Goal: Use online tool/utility: Utilize a website feature to perform a specific function

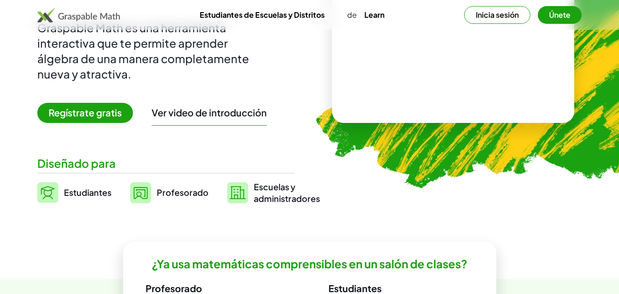
scroll to position [28, 0]
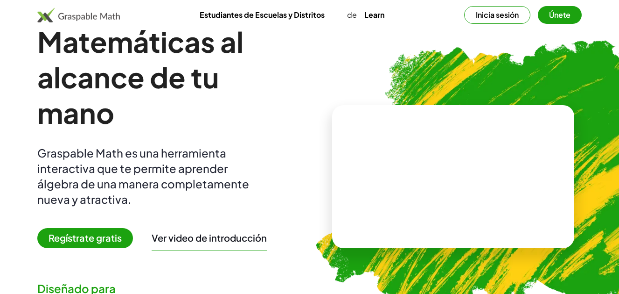
click at [518, 15] on button "Inicia sesión" at bounding box center [497, 15] width 66 height 18
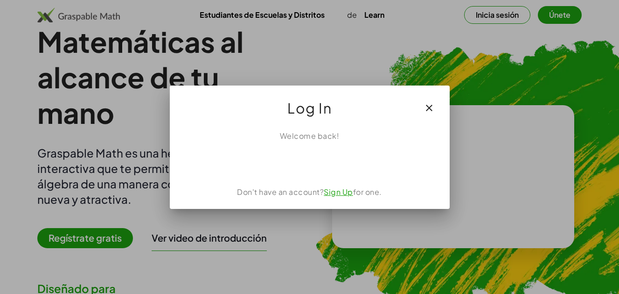
scroll to position [0, 0]
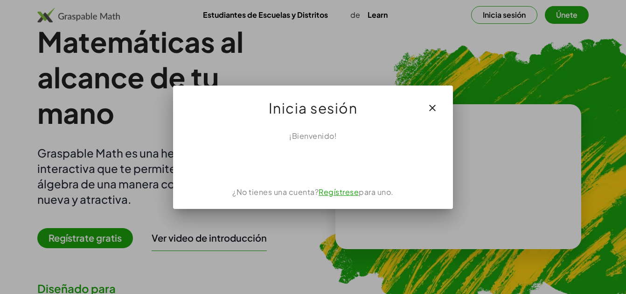
click at [344, 191] on link "Regístrese" at bounding box center [339, 192] width 40 height 10
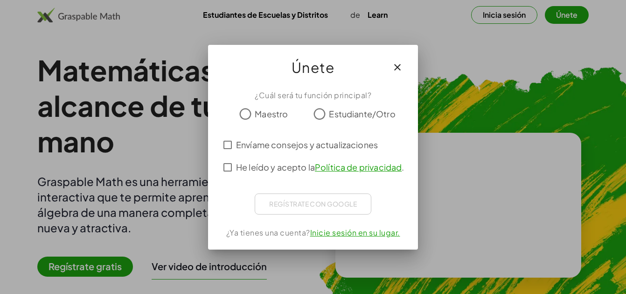
click at [274, 114] on span "Maestro" at bounding box center [271, 113] width 33 height 13
click at [238, 147] on span "Envíame consejos y actualizaciones" at bounding box center [307, 144] width 142 height 13
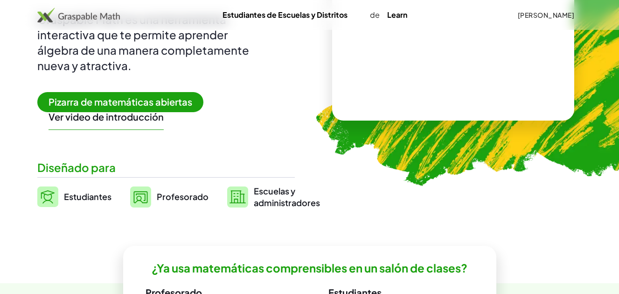
scroll to position [197, 0]
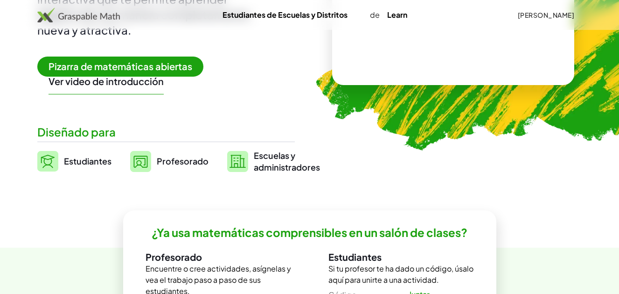
click at [175, 63] on span "Pizarra de matemáticas abiertas" at bounding box center [120, 66] width 166 height 20
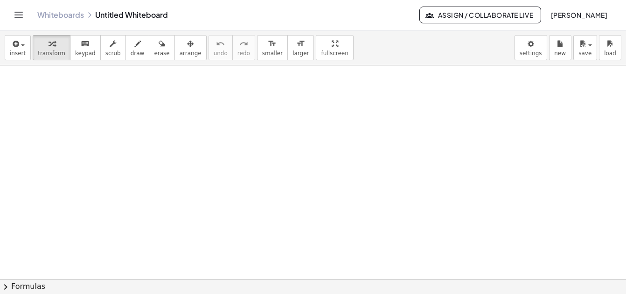
drag, startPoint x: 619, startPoint y: 63, endPoint x: 319, endPoint y: 132, distance: 307.7
click at [619, 76] on div "insert select one: Math Expression Function Text Youtube Video Graphing Geometr…" at bounding box center [313, 161] width 626 height 263
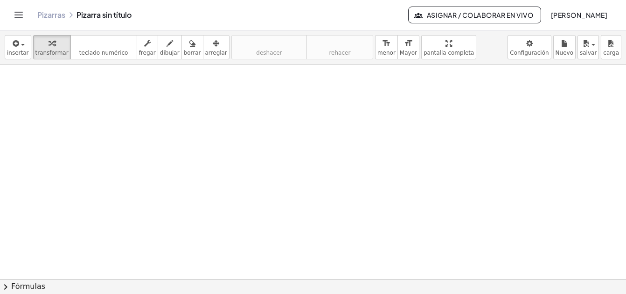
drag, startPoint x: 183, startPoint y: 129, endPoint x: 205, endPoint y: 155, distance: 33.5
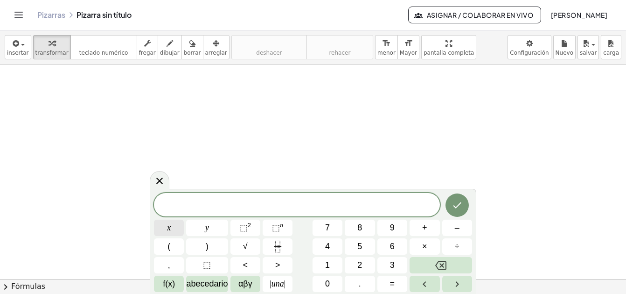
click at [169, 229] on span "x" at bounding box center [169, 227] width 4 height 13
click at [424, 233] on span "+" at bounding box center [424, 227] width 5 height 13
click at [357, 264] on button "2" at bounding box center [360, 265] width 30 height 16
click at [400, 281] on button "=" at bounding box center [393, 283] width 30 height 16
click at [393, 232] on span "9" at bounding box center [392, 227] width 5 height 13
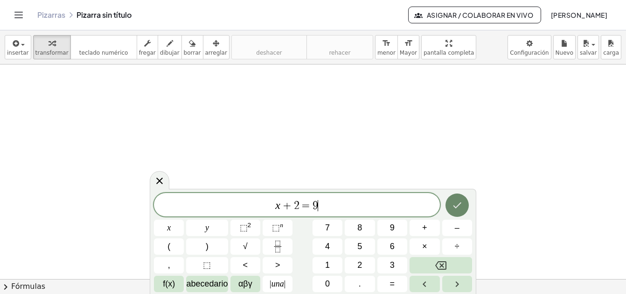
click at [456, 207] on icon "Hecho" at bounding box center [457, 205] width 8 height 6
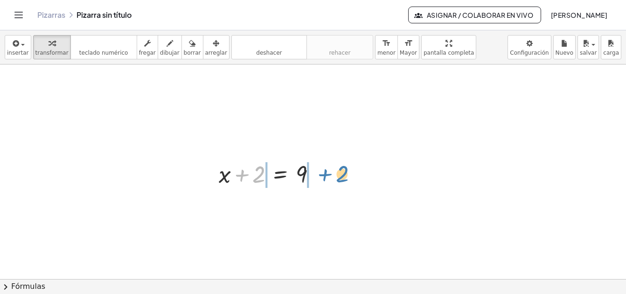
drag, startPoint x: 261, startPoint y: 175, endPoint x: 341, endPoint y: 172, distance: 80.3
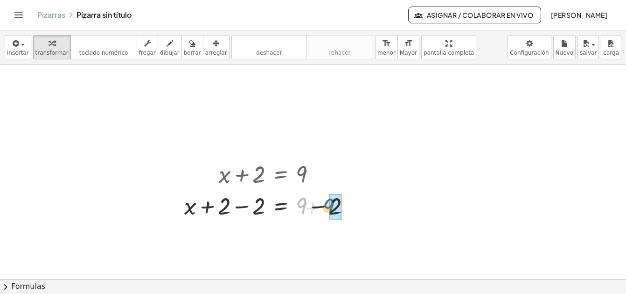
drag, startPoint x: 300, startPoint y: 203, endPoint x: 335, endPoint y: 204, distance: 35.0
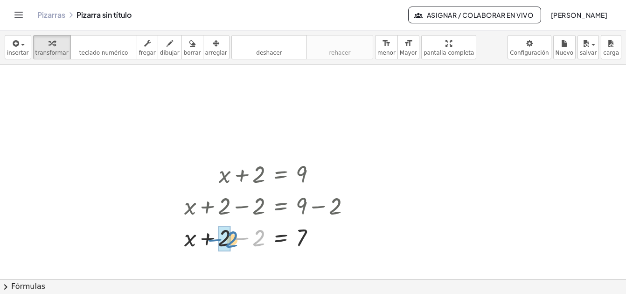
drag, startPoint x: 265, startPoint y: 242, endPoint x: 233, endPoint y: 243, distance: 31.8
click at [233, 243] on div at bounding box center [271, 237] width 183 height 32
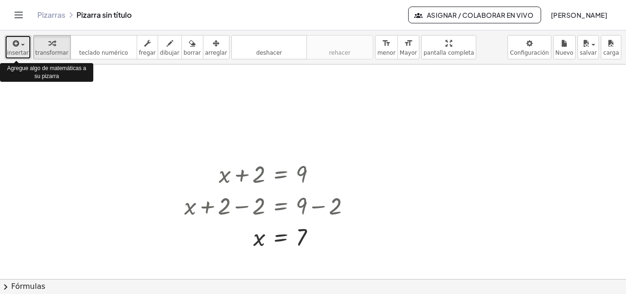
click at [16, 43] on icon "button" at bounding box center [15, 43] width 8 height 11
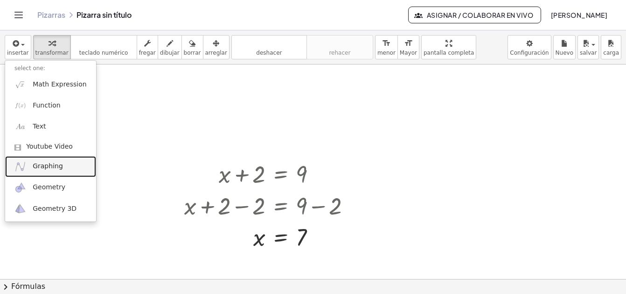
click at [37, 168] on span "Graphing" at bounding box center [48, 165] width 30 height 9
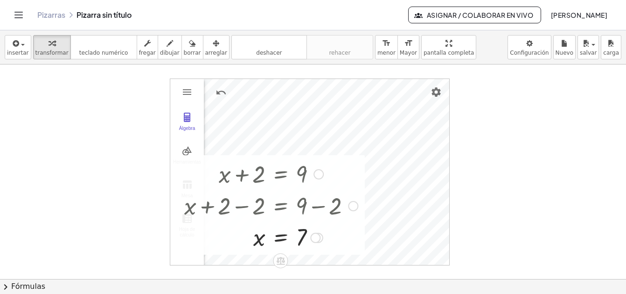
click at [283, 187] on div at bounding box center [271, 173] width 183 height 32
drag, startPoint x: 283, startPoint y: 187, endPoint x: 200, endPoint y: 186, distance: 83.1
click at [200, 186] on div at bounding box center [271, 173] width 183 height 32
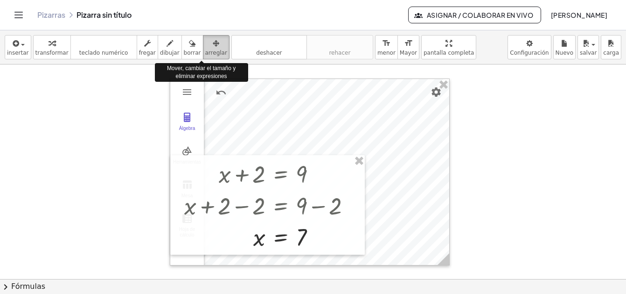
click at [205, 49] on span "arreglar" at bounding box center [216, 52] width 22 height 7
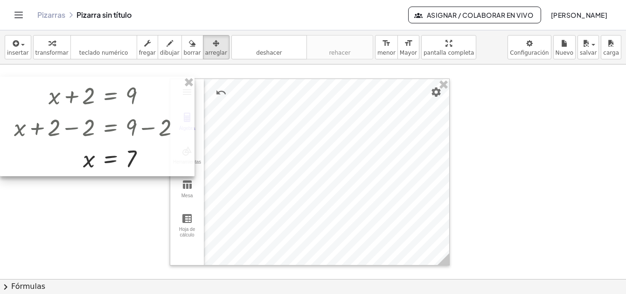
drag, startPoint x: 274, startPoint y: 228, endPoint x: 63, endPoint y: 150, distance: 225.1
click at [63, 150] on div at bounding box center [97, 126] width 195 height 99
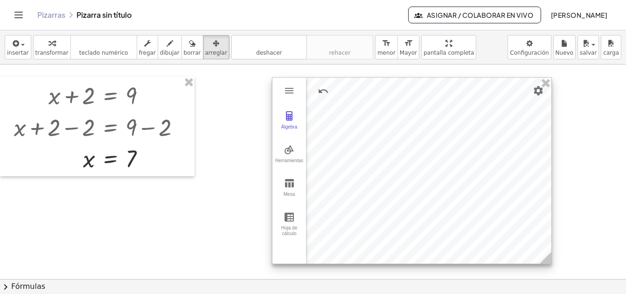
drag, startPoint x: 269, startPoint y: 152, endPoint x: 367, endPoint y: 150, distance: 98.5
click at [367, 150] on div at bounding box center [412, 170] width 279 height 186
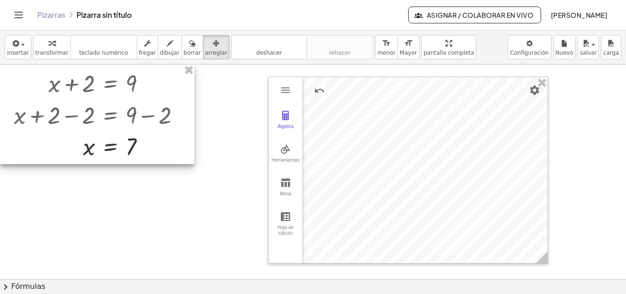
drag, startPoint x: 107, startPoint y: 162, endPoint x: 98, endPoint y: 147, distance: 17.4
click at [98, 147] on div at bounding box center [97, 113] width 195 height 99
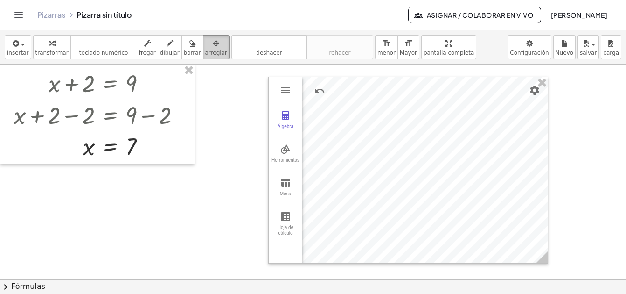
click at [213, 49] on icon "button" at bounding box center [216, 43] width 7 height 11
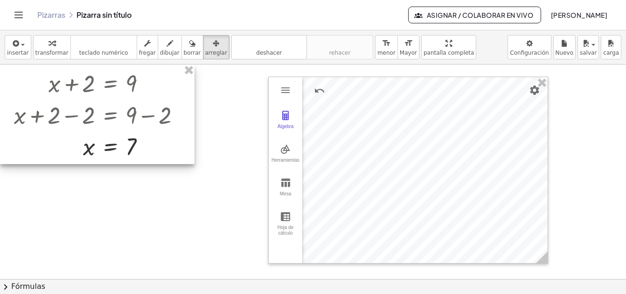
click at [62, 81] on div at bounding box center [97, 113] width 195 height 99
click at [77, 163] on div at bounding box center [97, 113] width 195 height 99
click at [185, 95] on div at bounding box center [97, 113] width 195 height 99
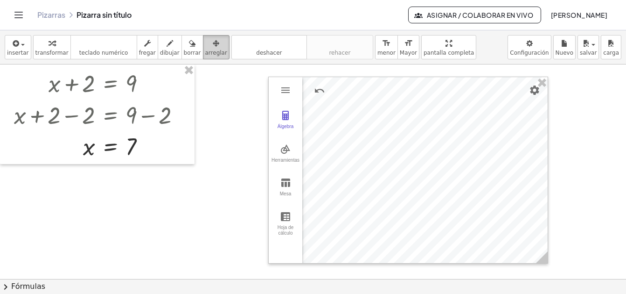
click at [213, 38] on icon "button" at bounding box center [216, 43] width 7 height 11
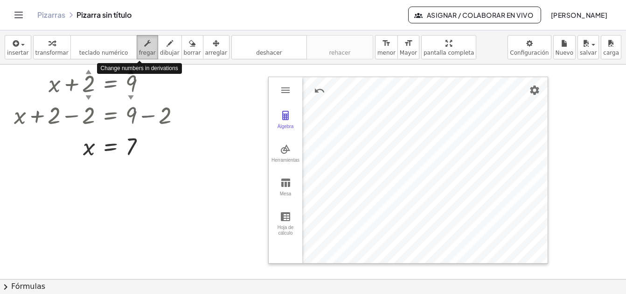
click at [144, 41] on icon "button" at bounding box center [147, 43] width 7 height 11
drag, startPoint x: 38, startPoint y: 84, endPoint x: 135, endPoint y: 84, distance: 97.5
click at [135, 84] on div at bounding box center [100, 83] width 183 height 32
drag, startPoint x: 91, startPoint y: 146, endPoint x: 137, endPoint y: 149, distance: 45.9
click at [137, 149] on div at bounding box center [100, 146] width 183 height 31
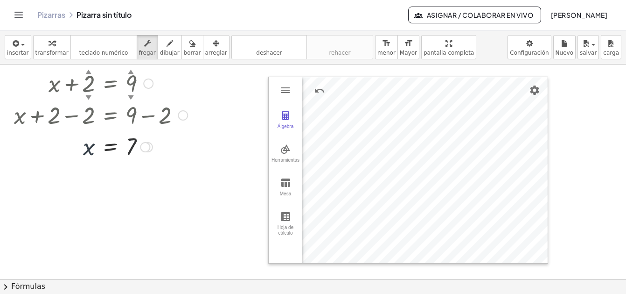
click at [137, 145] on div at bounding box center [100, 146] width 183 height 31
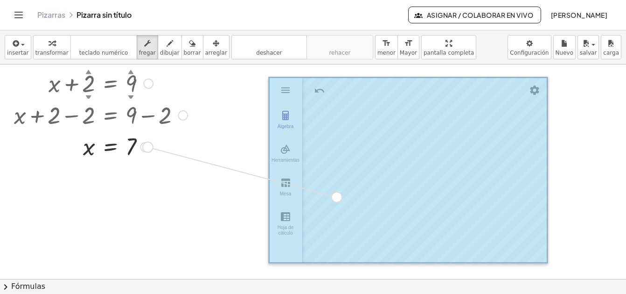
drag, startPoint x: 141, startPoint y: 144, endPoint x: 344, endPoint y: 187, distance: 207.1
drag, startPoint x: 147, startPoint y: 143, endPoint x: 278, endPoint y: 165, distance: 132.5
drag, startPoint x: 151, startPoint y: 84, endPoint x: 303, endPoint y: 84, distance: 152.6
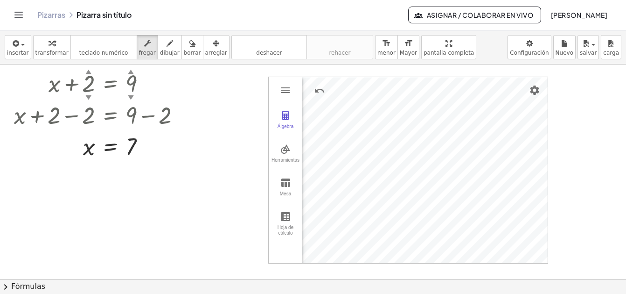
click at [141, 103] on div at bounding box center [100, 114] width 183 height 32
click at [184, 45] on div "button" at bounding box center [192, 42] width 17 height 11
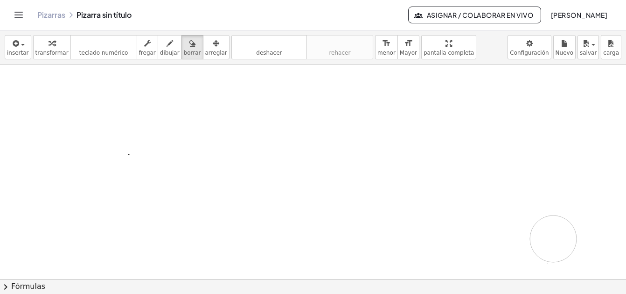
drag, startPoint x: 113, startPoint y: 119, endPoint x: 572, endPoint y: 234, distance: 473.5
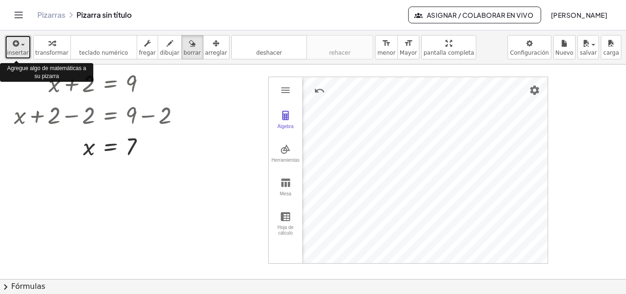
click at [11, 41] on icon "button" at bounding box center [15, 43] width 8 height 11
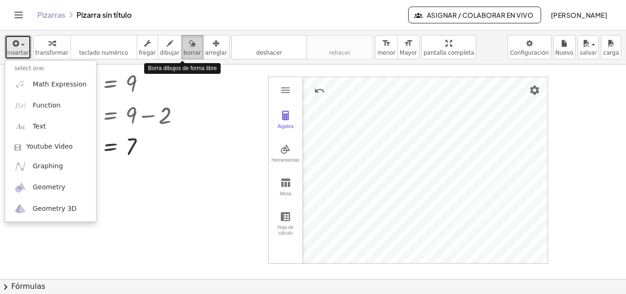
click at [184, 50] on span "borrar" at bounding box center [192, 52] width 17 height 7
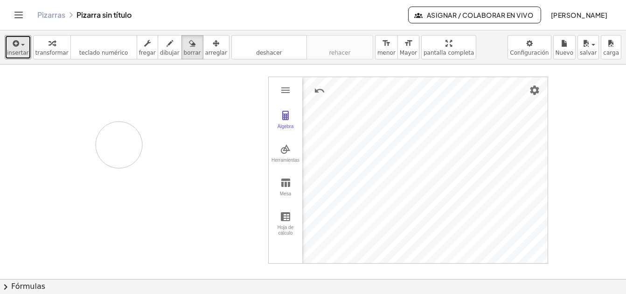
drag, startPoint x: -6, startPoint y: 128, endPoint x: 140, endPoint y: 147, distance: 146.8
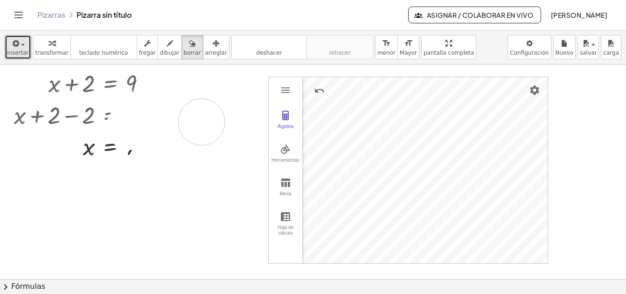
drag, startPoint x: 130, startPoint y: 126, endPoint x: 50, endPoint y: 136, distance: 80.4
drag, startPoint x: 51, startPoint y: 87, endPoint x: 232, endPoint y: 134, distance: 187.1
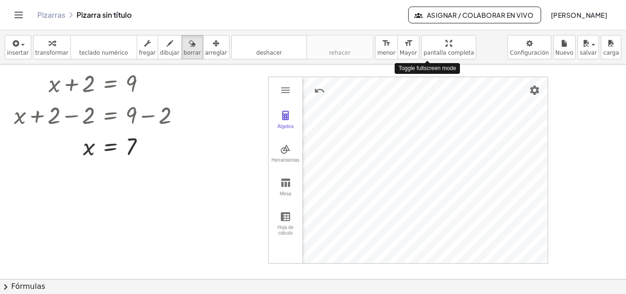
drag, startPoint x: 435, startPoint y: 51, endPoint x: 441, endPoint y: 89, distance: 38.2
click at [441, 89] on div "insertar select one: Math Expression Function Text Youtube Video Graphing Geome…" at bounding box center [313, 161] width 626 height 263
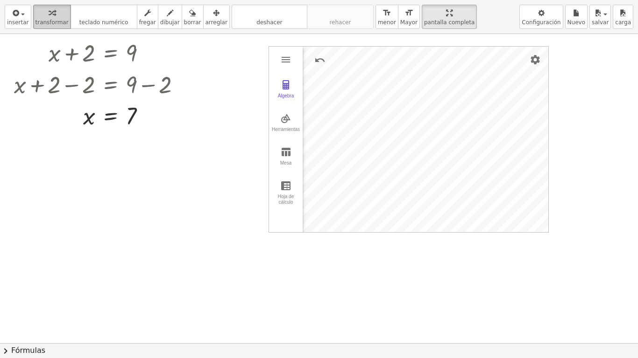
click at [49, 14] on icon "button" at bounding box center [52, 12] width 7 height 11
click at [15, 18] on icon "button" at bounding box center [15, 12] width 8 height 11
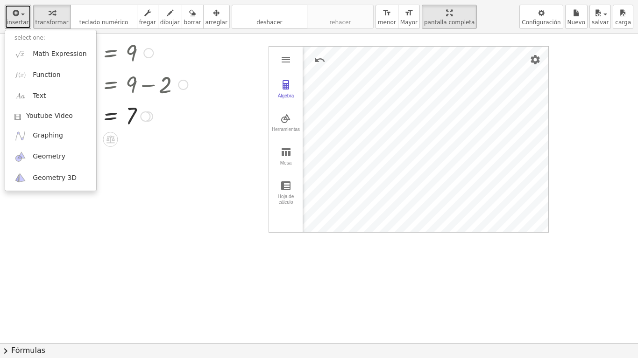
click at [182, 120] on div at bounding box center [100, 115] width 183 height 31
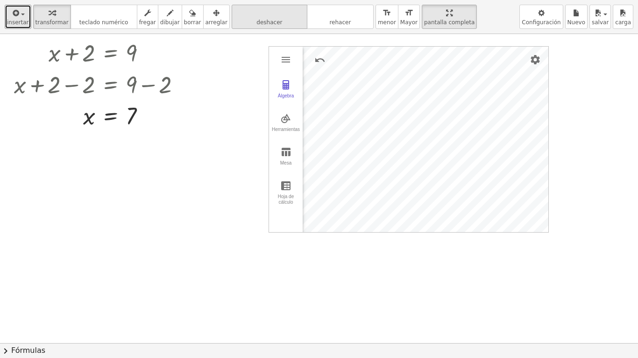
click at [270, 7] on div "deshacer" at bounding box center [269, 12] width 71 height 11
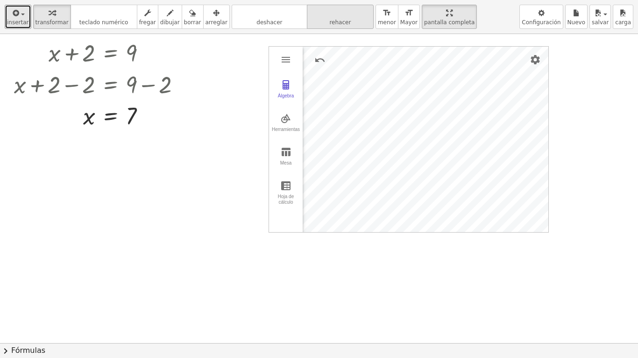
drag, startPoint x: 270, startPoint y: 7, endPoint x: 323, endPoint y: 10, distance: 53.7
click at [323, 10] on div "deshacer deshacer rehacer rehacer" at bounding box center [302, 17] width 142 height 24
click at [323, 10] on icon "rehacer" at bounding box center [340, 12] width 62 height 11
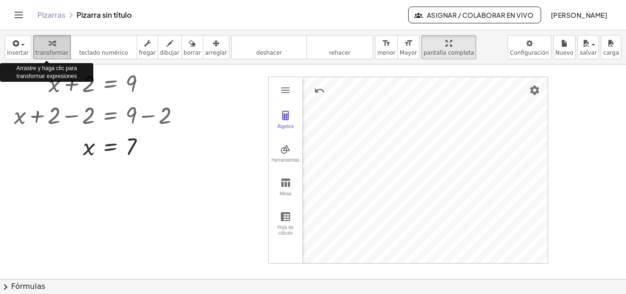
click at [52, 48] on div "button" at bounding box center [51, 42] width 33 height 11
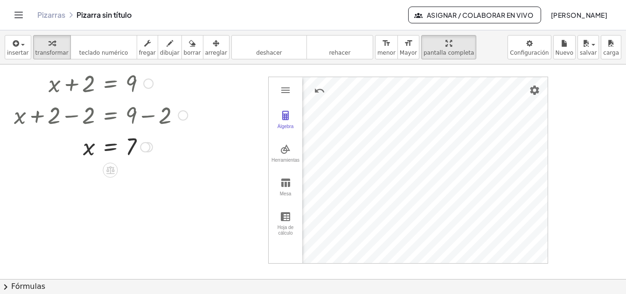
click at [133, 128] on div at bounding box center [100, 114] width 183 height 32
click at [148, 149] on div at bounding box center [145, 147] width 10 height 10
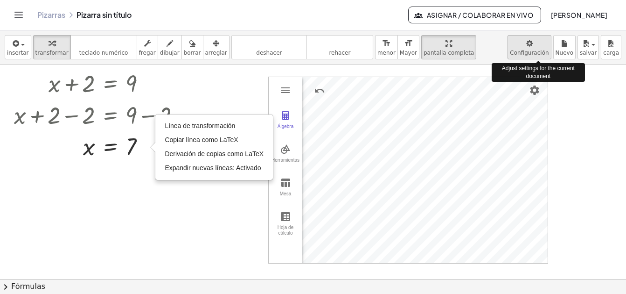
click at [543, 49] on body "Actividades matemáticas comprensibles Comenzar Banco de actividades Trabajo asi…" at bounding box center [313, 147] width 626 height 294
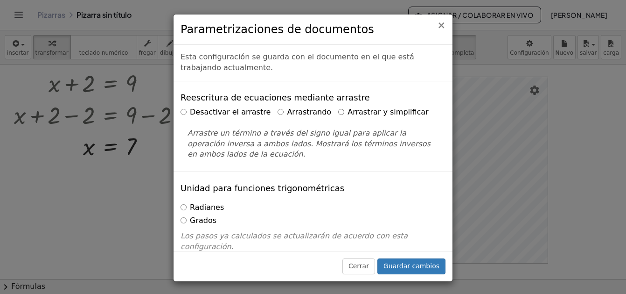
click at [439, 26] on span "×" at bounding box center [441, 25] width 8 height 11
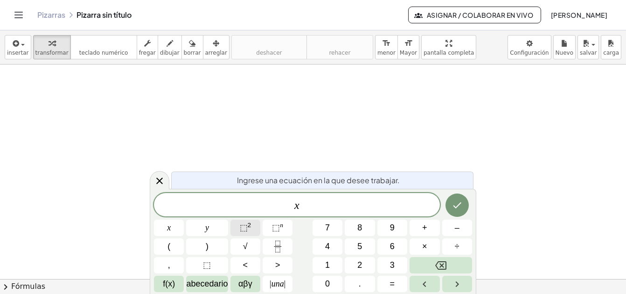
click at [250, 233] on span "⬚ 2" at bounding box center [246, 227] width 12 height 13
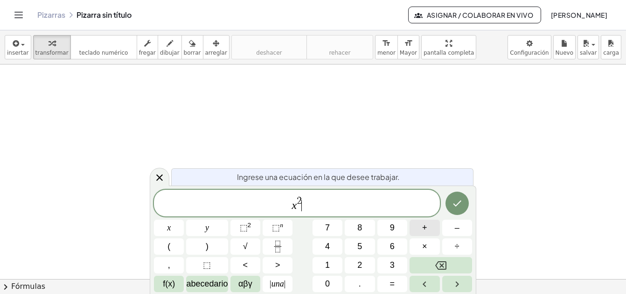
click at [428, 227] on button "+" at bounding box center [425, 227] width 30 height 16
click at [215, 230] on button "y" at bounding box center [207, 227] width 42 height 16
click at [251, 230] on button "⬚ 2" at bounding box center [246, 227] width 30 height 16
click at [400, 283] on button "=" at bounding box center [393, 283] width 30 height 16
click at [359, 229] on span "8" at bounding box center [360, 227] width 5 height 13
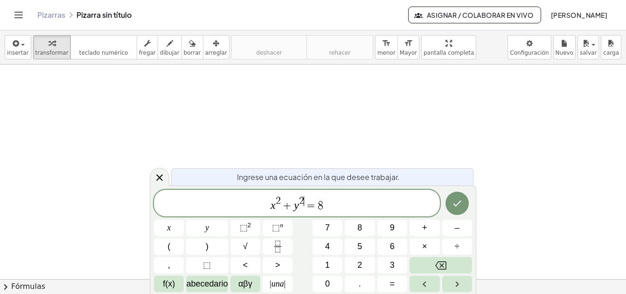
click at [302, 203] on span "2" at bounding box center [301, 201] width 5 height 10
click at [296, 207] on var "y" at bounding box center [296, 205] width 5 height 12
click at [302, 208] on span "x 2 + y 2 ​ = 8" at bounding box center [297, 203] width 286 height 17
click at [171, 242] on button "(" at bounding box center [169, 246] width 30 height 16
click at [181, 231] on button "x" at bounding box center [169, 227] width 30 height 16
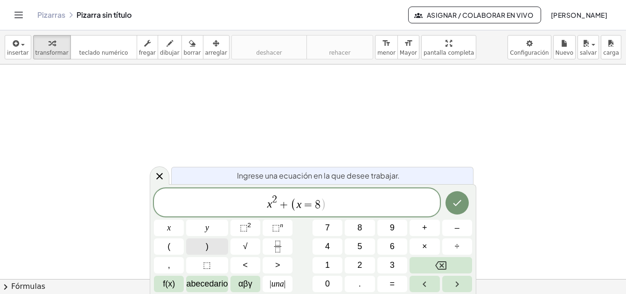
click at [217, 245] on button ")" at bounding box center [207, 246] width 42 height 16
click at [249, 230] on span "⬚ 2" at bounding box center [246, 227] width 12 height 13
click at [457, 199] on icon "Hecho" at bounding box center [457, 202] width 11 height 11
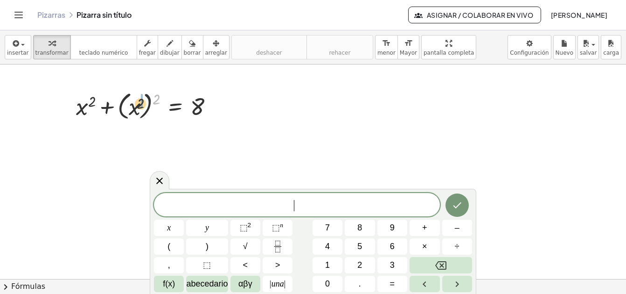
drag, startPoint x: 160, startPoint y: 100, endPoint x: 143, endPoint y: 105, distance: 17.9
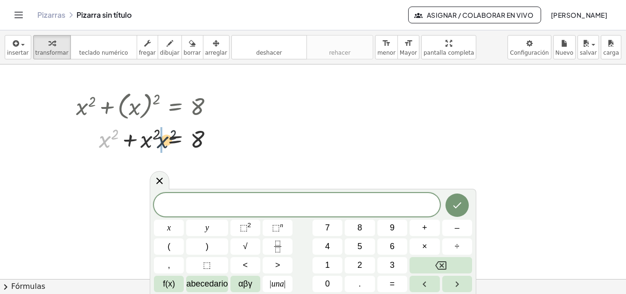
drag, startPoint x: 106, startPoint y: 143, endPoint x: 166, endPoint y: 143, distance: 60.2
click at [459, 202] on icon "Hecho" at bounding box center [457, 204] width 11 height 11
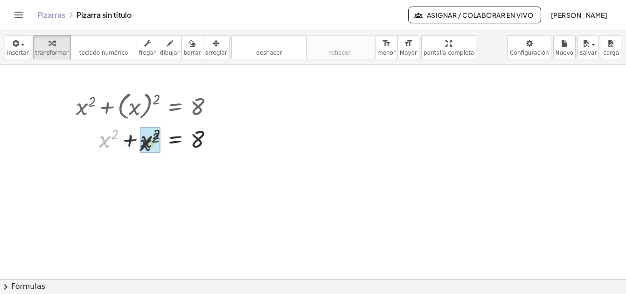
drag, startPoint x: 103, startPoint y: 145, endPoint x: 136, endPoint y: 147, distance: 33.2
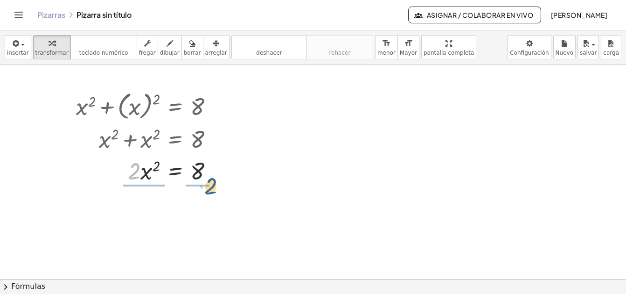
drag, startPoint x: 130, startPoint y: 173, endPoint x: 207, endPoint y: 188, distance: 78.4
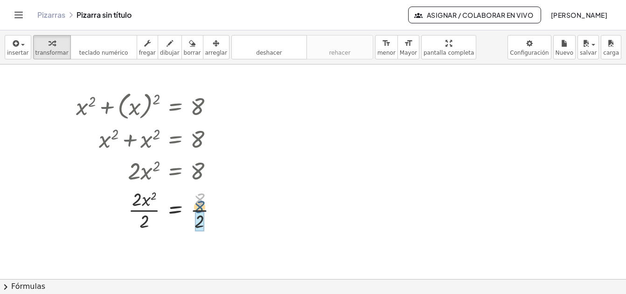
drag, startPoint x: 201, startPoint y: 198, endPoint x: 200, endPoint y: 211, distance: 12.6
click at [200, 211] on div at bounding box center [150, 209] width 158 height 47
drag, startPoint x: 134, startPoint y: 196, endPoint x: 140, endPoint y: 213, distance: 18.0
drag, startPoint x: 156, startPoint y: 208, endPoint x: 197, endPoint y: 203, distance: 41.8
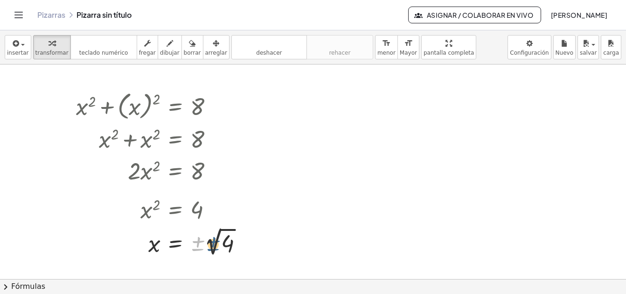
drag, startPoint x: 199, startPoint y: 245, endPoint x: 216, endPoint y: 245, distance: 16.8
click at [216, 245] on div at bounding box center [162, 241] width 183 height 34
drag, startPoint x: 199, startPoint y: 241, endPoint x: 226, endPoint y: 231, distance: 28.5
click at [226, 231] on div at bounding box center [162, 241] width 183 height 34
drag, startPoint x: 197, startPoint y: 248, endPoint x: 246, endPoint y: 246, distance: 48.6
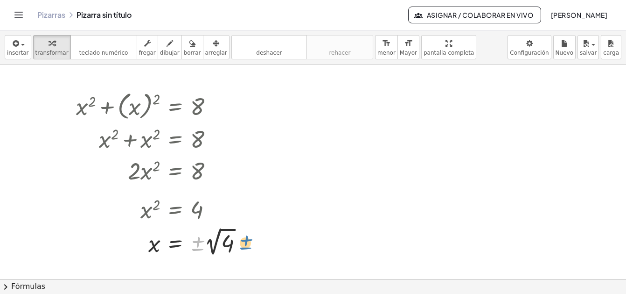
click at [246, 246] on div at bounding box center [162, 241] width 183 height 34
click at [196, 244] on div at bounding box center [162, 241] width 183 height 34
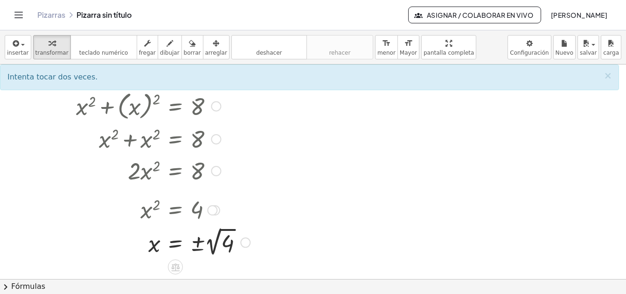
click at [197, 248] on div at bounding box center [162, 241] width 183 height 34
click at [197, 246] on div at bounding box center [162, 241] width 183 height 34
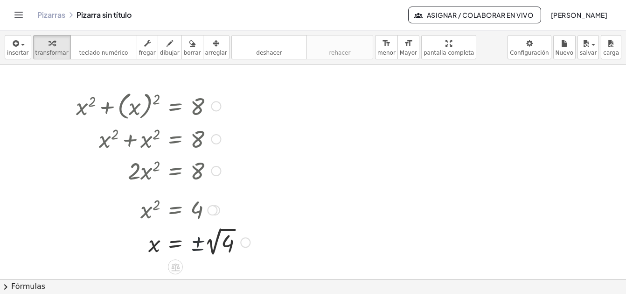
click at [197, 246] on div at bounding box center [162, 241] width 183 height 34
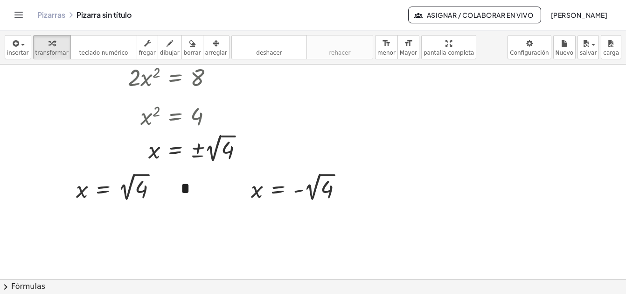
scroll to position [96, 0]
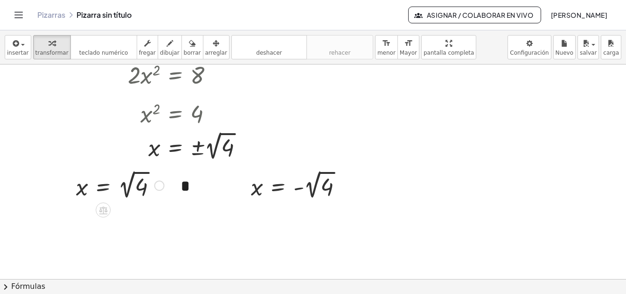
click at [132, 181] on div at bounding box center [120, 185] width 98 height 34
click at [315, 187] on div at bounding box center [300, 185] width 108 height 34
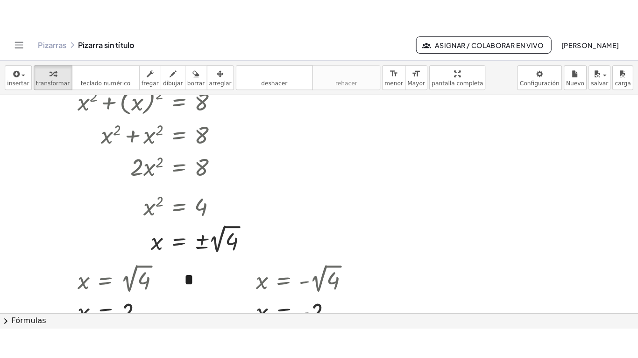
scroll to position [0, 0]
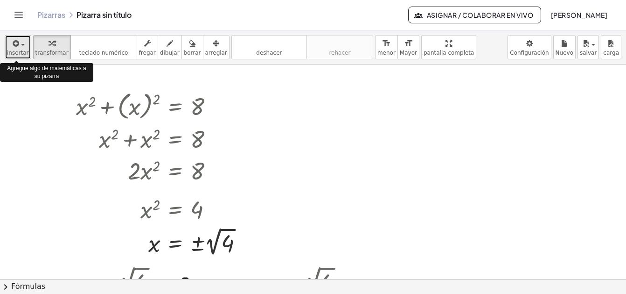
click at [22, 45] on span "button" at bounding box center [23, 45] width 4 height 2
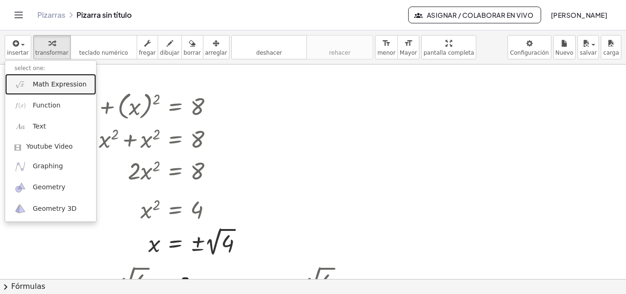
click at [43, 82] on span "Math Expression" at bounding box center [60, 84] width 54 height 9
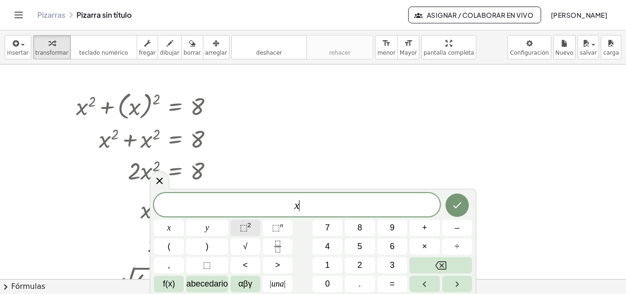
click at [246, 233] on span "⬚ 2" at bounding box center [246, 227] width 12 height 13
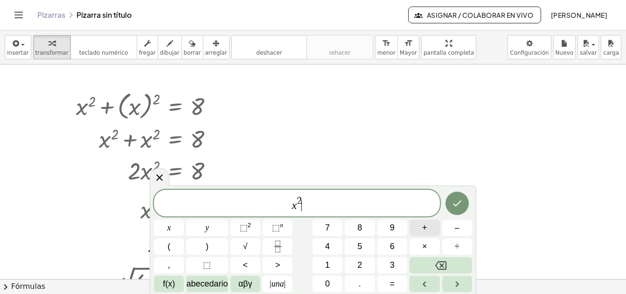
click at [431, 232] on button "+" at bounding box center [425, 227] width 30 height 16
click at [205, 232] on span "y" at bounding box center [207, 227] width 4 height 13
click at [257, 224] on button "⬚ 2" at bounding box center [246, 227] width 30 height 16
click at [391, 291] on button "=" at bounding box center [393, 283] width 30 height 16
click at [356, 222] on button "8" at bounding box center [360, 227] width 30 height 16
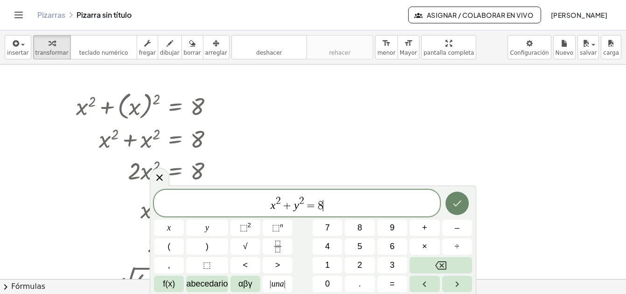
click at [458, 210] on button "Hecho" at bounding box center [457, 202] width 23 height 23
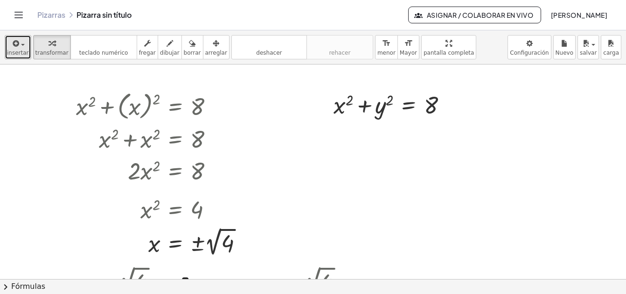
click at [23, 48] on div "button" at bounding box center [18, 42] width 22 height 11
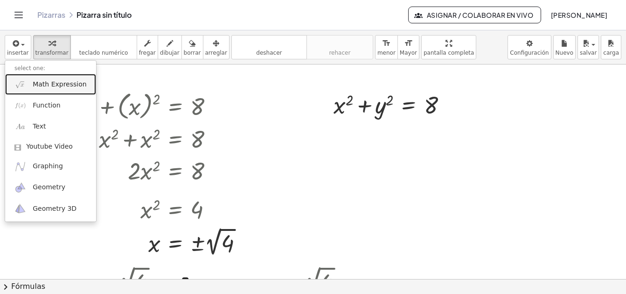
click at [42, 84] on span "Math Expression" at bounding box center [60, 84] width 54 height 9
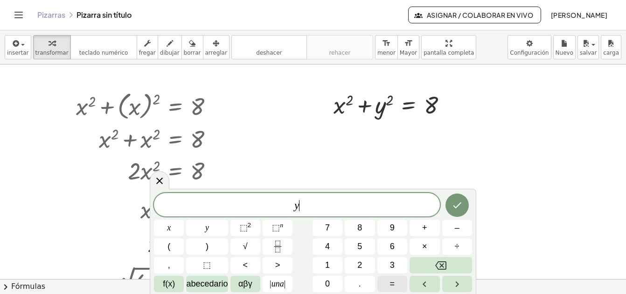
click at [396, 285] on button "=" at bounding box center [393, 283] width 30 height 16
click at [184, 230] on button "x" at bounding box center [169, 227] width 30 height 16
click at [465, 204] on button "Hecho" at bounding box center [457, 204] width 23 height 23
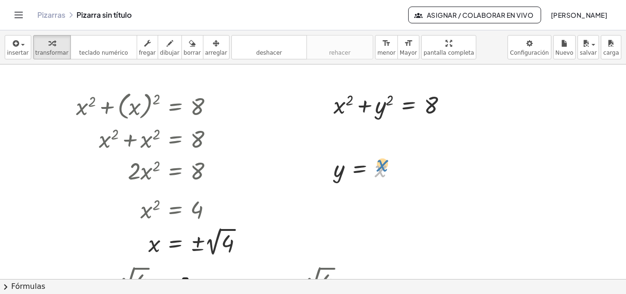
click at [380, 166] on div at bounding box center [368, 168] width 79 height 31
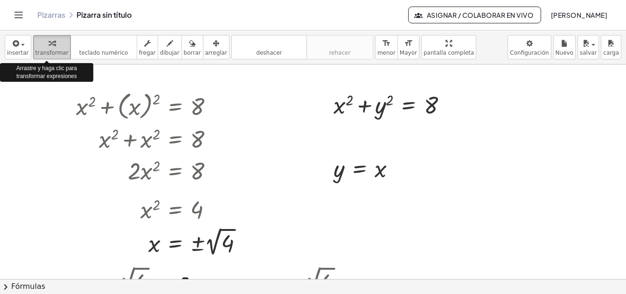
click at [49, 45] on icon "button" at bounding box center [52, 43] width 7 height 11
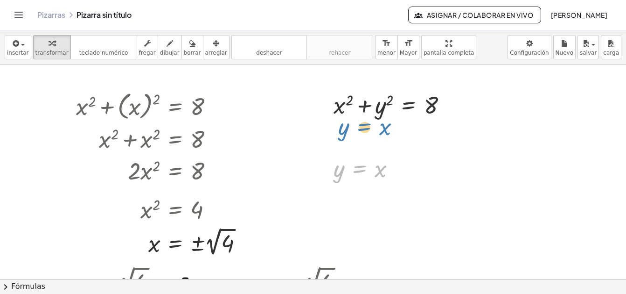
drag, startPoint x: 363, startPoint y: 178, endPoint x: 368, endPoint y: 136, distance: 42.3
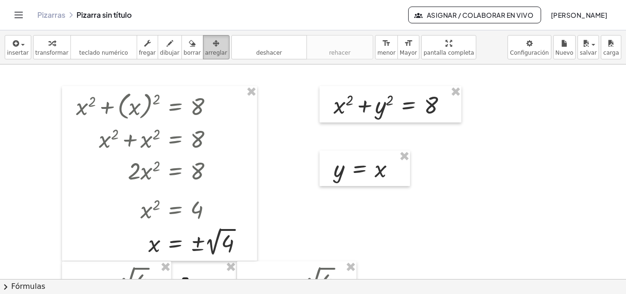
click at [205, 43] on div "button" at bounding box center [216, 42] width 22 height 11
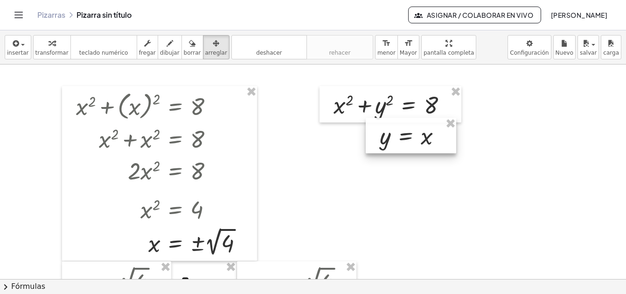
drag, startPoint x: 372, startPoint y: 171, endPoint x: 418, endPoint y: 138, distance: 56.6
click at [418, 138] on div at bounding box center [411, 135] width 91 height 35
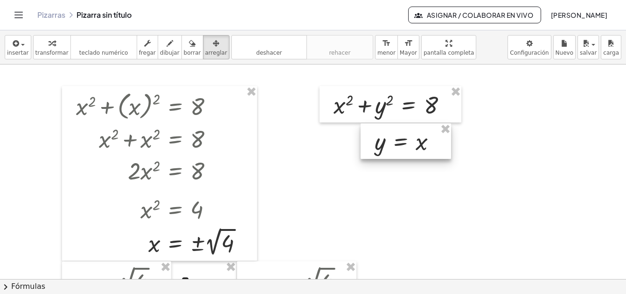
drag, startPoint x: 414, startPoint y: 142, endPoint x: 408, endPoint y: 148, distance: 7.6
click at [408, 148] on div at bounding box center [406, 140] width 91 height 35
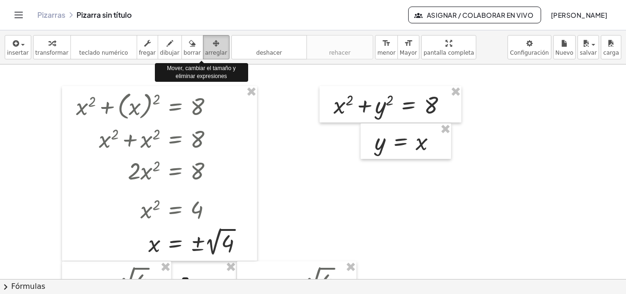
click at [213, 45] on icon "button" at bounding box center [216, 43] width 7 height 11
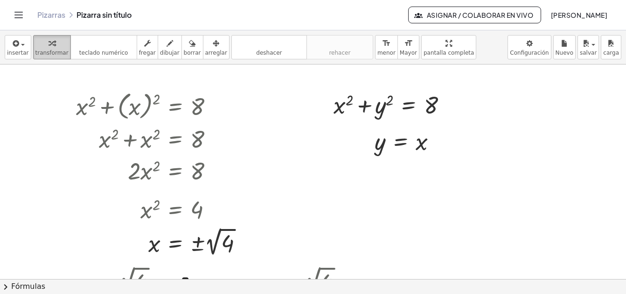
click at [47, 51] on span "transformar" at bounding box center [51, 52] width 33 height 7
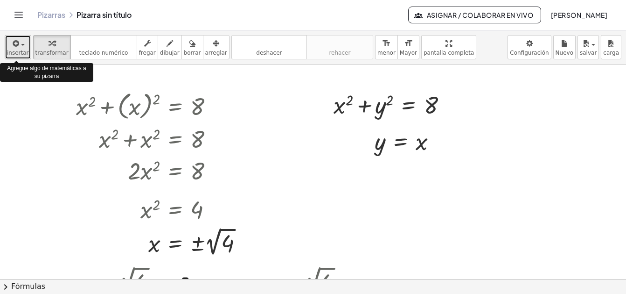
click at [19, 42] on span "button" at bounding box center [20, 44] width 2 height 7
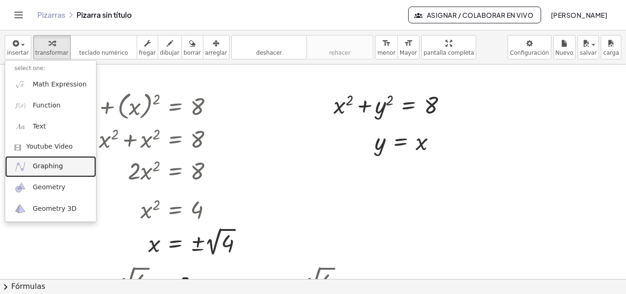
click at [31, 164] on link "Graphing" at bounding box center [50, 166] width 91 height 21
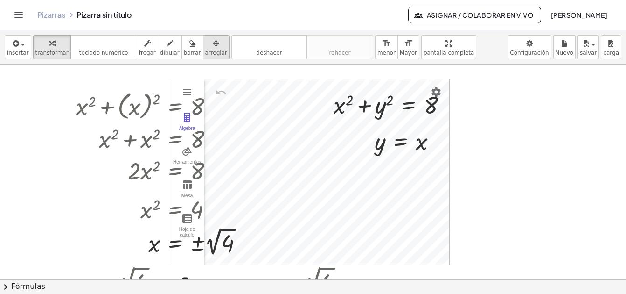
click at [213, 47] on icon "button" at bounding box center [216, 43] width 7 height 11
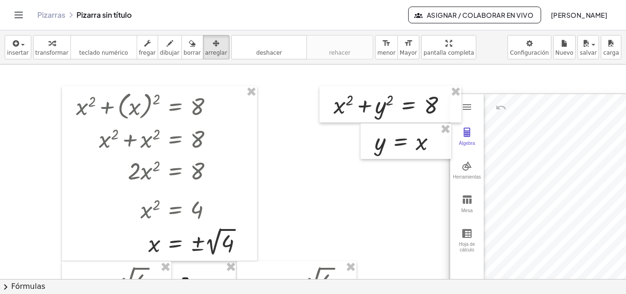
drag, startPoint x: 316, startPoint y: 171, endPoint x: 599, endPoint y: 185, distance: 283.7
click at [599, 185] on div at bounding box center [589, 187] width 279 height 186
drag, startPoint x: 438, startPoint y: 45, endPoint x: 444, endPoint y: 83, distance: 38.2
click at [444, 83] on div "insertar select one: Math Expression Function Text Youtube Video Graphing Geome…" at bounding box center [313, 161] width 626 height 263
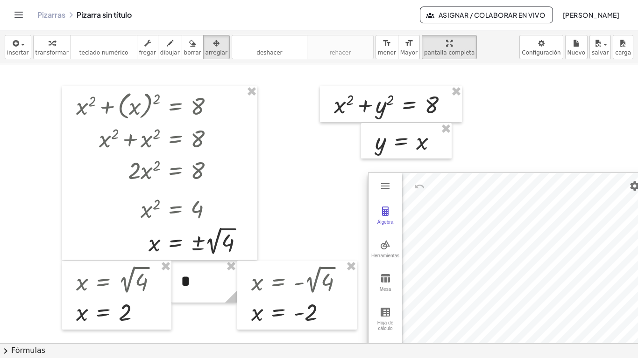
drag, startPoint x: 497, startPoint y: 118, endPoint x: 414, endPoint y: 197, distance: 114.5
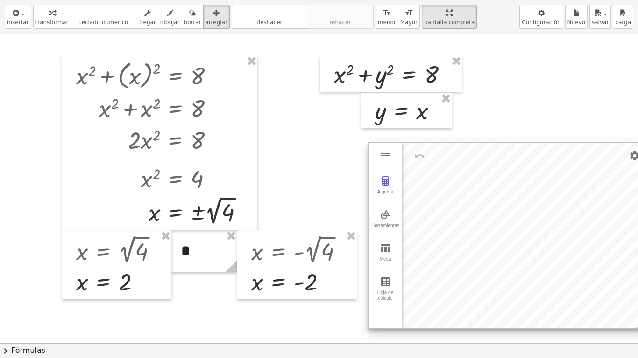
click at [414, 197] on div at bounding box center [507, 236] width 279 height 186
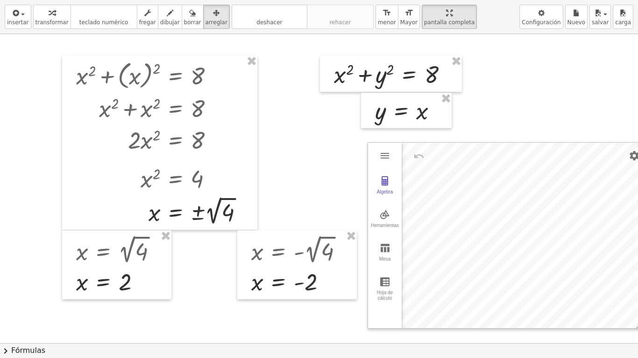
drag, startPoint x: 200, startPoint y: 241, endPoint x: 122, endPoint y: 358, distance: 140.1
click at [122, 293] on div "insertar select one: Math Expression Function Text Youtube Video Graphing Geome…" at bounding box center [319, 179] width 638 height 358
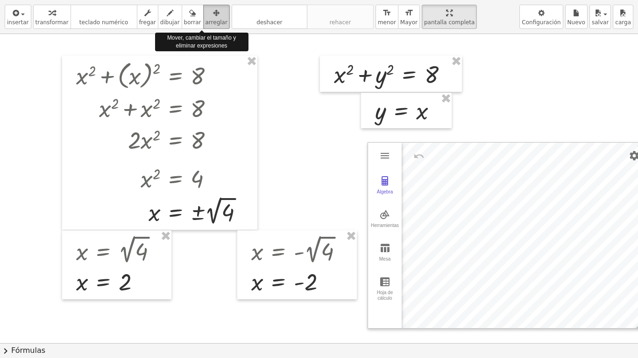
click at [209, 16] on div "button" at bounding box center [216, 12] width 22 height 11
click at [205, 19] on span "arreglar" at bounding box center [216, 22] width 22 height 7
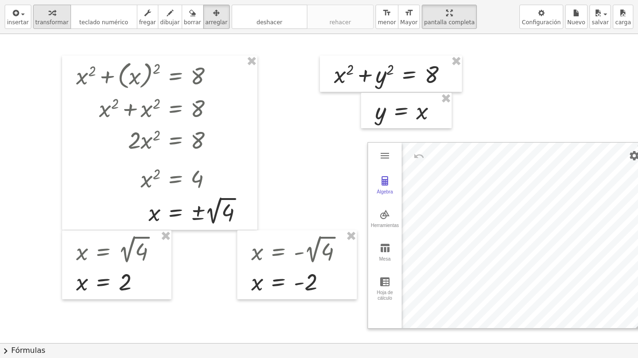
click at [49, 14] on icon "button" at bounding box center [52, 12] width 7 height 11
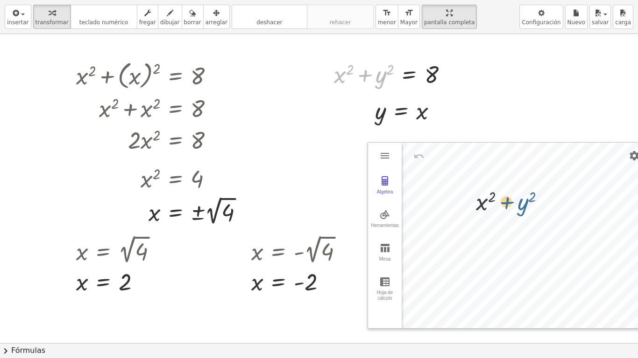
click at [520, 198] on div "+ x 2 + ( x ) 2 = 8 + x 2 + x 2 = 8 · 2 · x 2 = 8 · 2 · x 2 · 2 = · 8 · 2 · 2 ·…" at bounding box center [366, 343] width 732 height 619
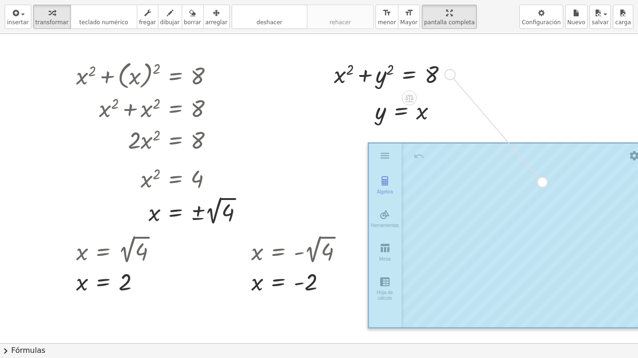
drag, startPoint x: 448, startPoint y: 74, endPoint x: 547, endPoint y: 185, distance: 149.1
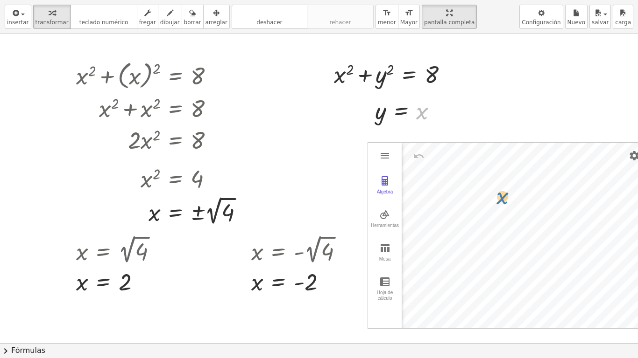
drag, startPoint x: 428, startPoint y: 108, endPoint x: 438, endPoint y: 124, distance: 19.5
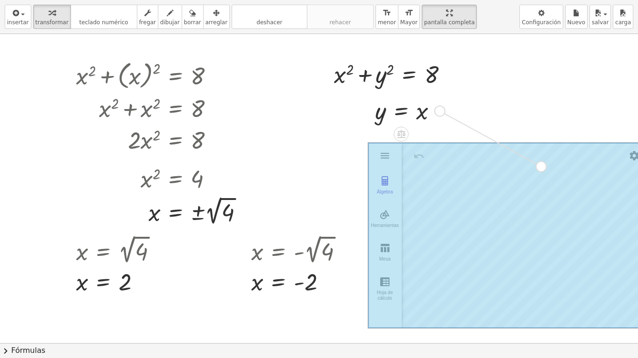
drag, startPoint x: 438, startPoint y: 111, endPoint x: 568, endPoint y: 191, distance: 153.2
drag, startPoint x: 329, startPoint y: 283, endPoint x: 475, endPoint y: 284, distance: 145.6
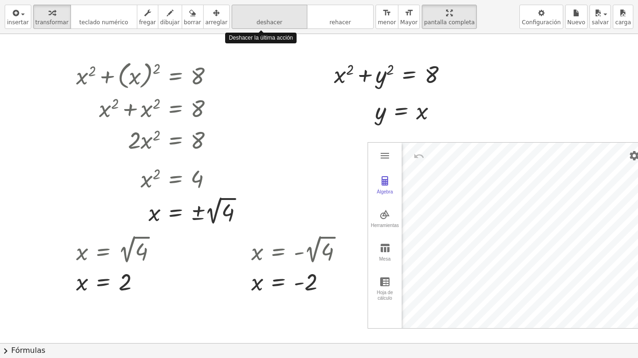
click at [286, 13] on icon "deshacer" at bounding box center [269, 12] width 71 height 11
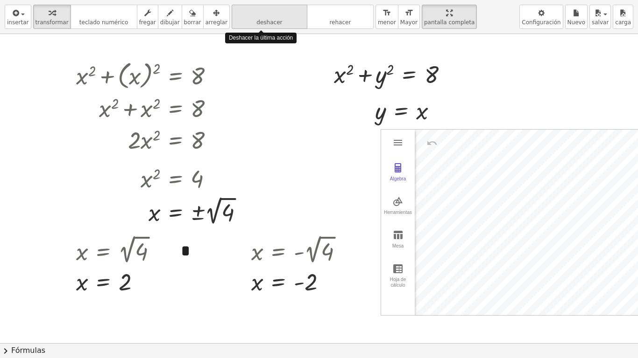
click at [286, 13] on icon "deshacer" at bounding box center [269, 12] width 71 height 11
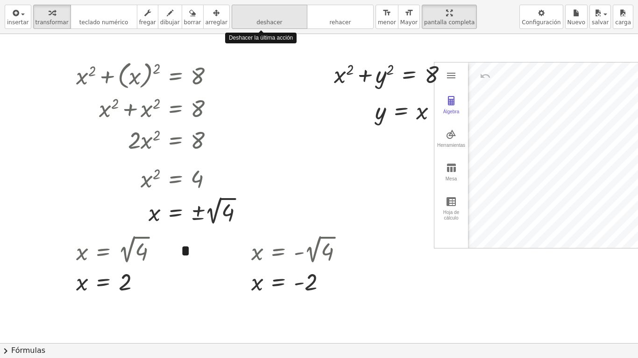
click at [286, 13] on icon "deshacer" at bounding box center [269, 12] width 71 height 11
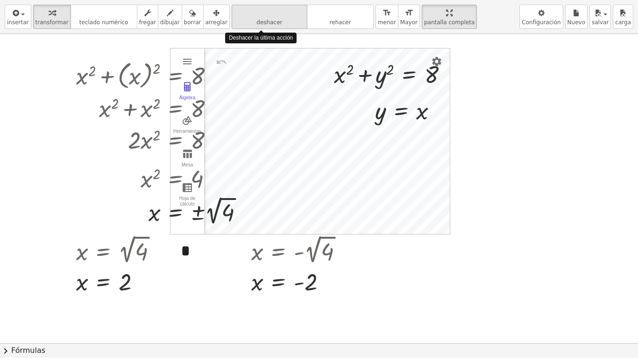
click at [286, 13] on icon "deshacer" at bounding box center [269, 12] width 71 height 11
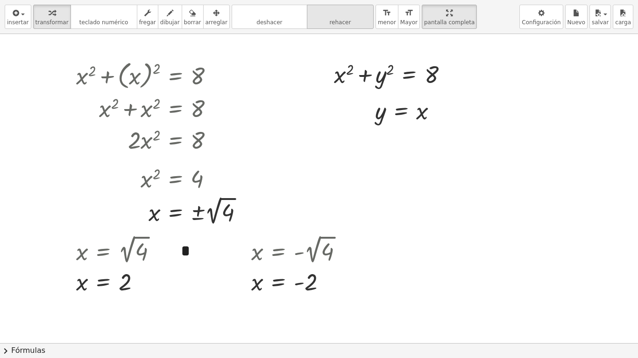
click at [330, 22] on span "rehacer" at bounding box center [339, 22] width 21 height 7
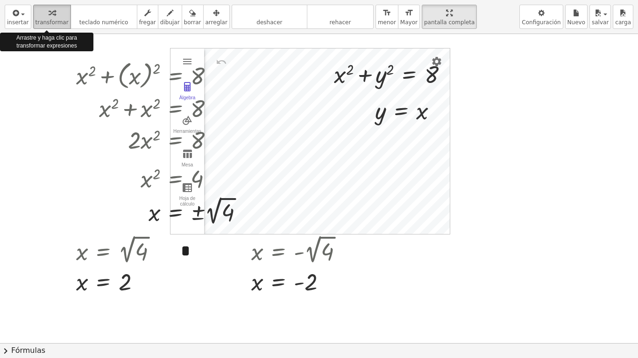
click at [52, 16] on div "button" at bounding box center [51, 12] width 33 height 11
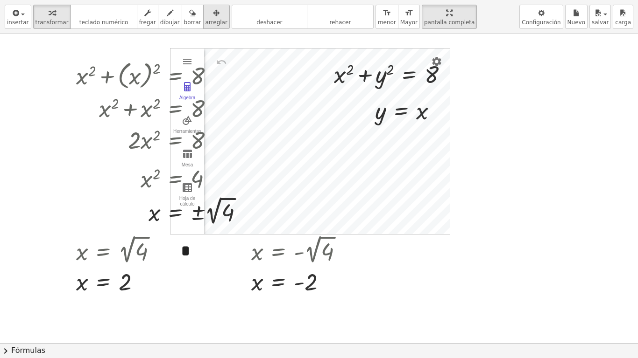
click at [213, 13] on icon "button" at bounding box center [216, 12] width 7 height 11
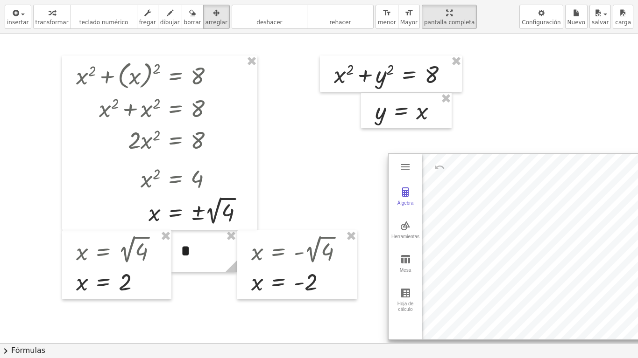
drag, startPoint x: 337, startPoint y: 126, endPoint x: 554, endPoint y: 232, distance: 242.1
click at [554, 232] on div at bounding box center [527, 247] width 279 height 186
click at [555, 120] on div at bounding box center [366, 343] width 732 height 619
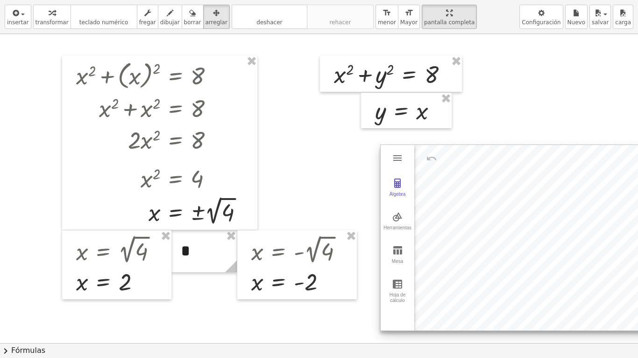
drag, startPoint x: 552, startPoint y: 190, endPoint x: 543, endPoint y: 181, distance: 12.2
click at [543, 181] on div at bounding box center [519, 238] width 279 height 186
click at [203, 7] on button "arreglar" at bounding box center [216, 17] width 27 height 24
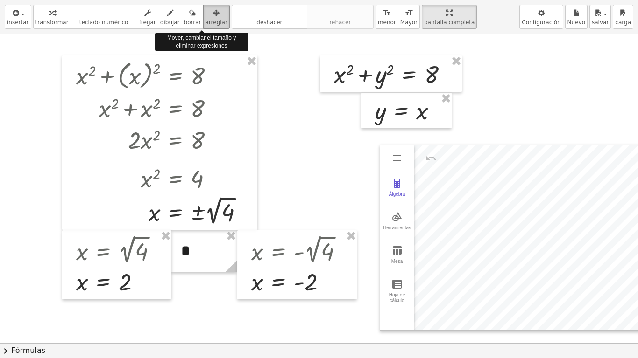
click at [213, 10] on icon "button" at bounding box center [216, 12] width 7 height 11
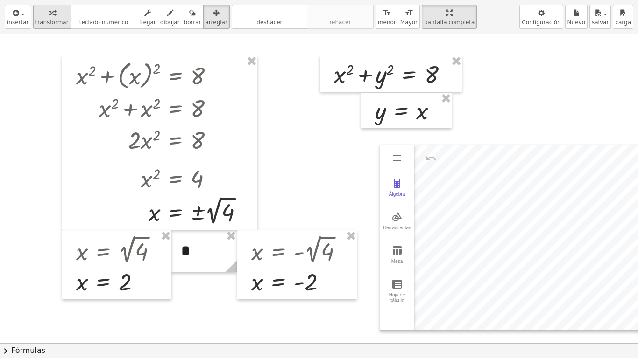
click at [39, 26] on button "transformar" at bounding box center [52, 17] width 38 height 24
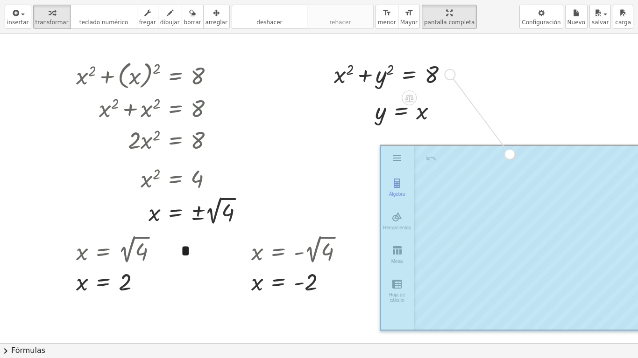
drag, startPoint x: 447, startPoint y: 75, endPoint x: 527, endPoint y: 214, distance: 160.4
drag, startPoint x: 442, startPoint y: 112, endPoint x: 520, endPoint y: 209, distance: 124.4
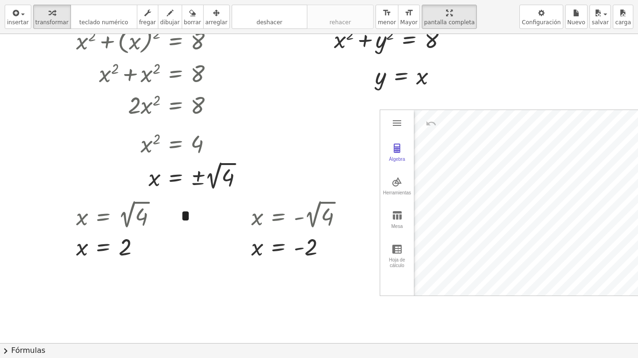
scroll to position [42, 0]
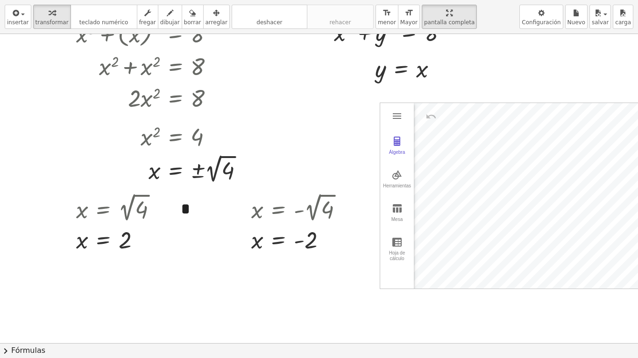
drag, startPoint x: 407, startPoint y: 23, endPoint x: 402, endPoint y: -14, distance: 38.2
click at [402, 0] on html "Actividades matemáticas comprensibles Comenzar Banco de actividades Trabajo asi…" at bounding box center [319, 179] width 638 height 358
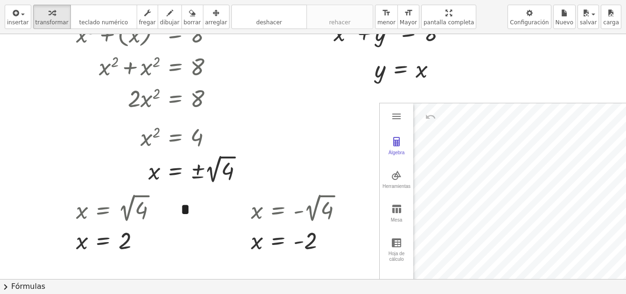
drag, startPoint x: 423, startPoint y: 42, endPoint x: 429, endPoint y: 80, distance: 38.2
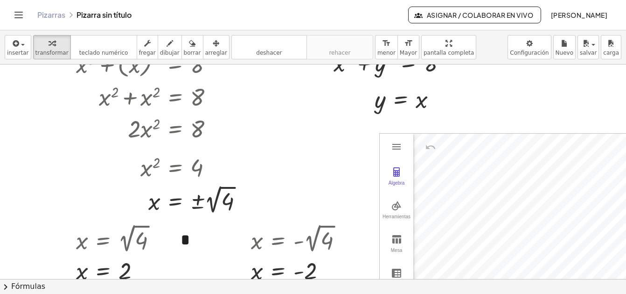
click at [429, 80] on div "insertar select one: Math Expression Function Text Youtube Video Graphing Geome…" at bounding box center [313, 161] width 626 height 263
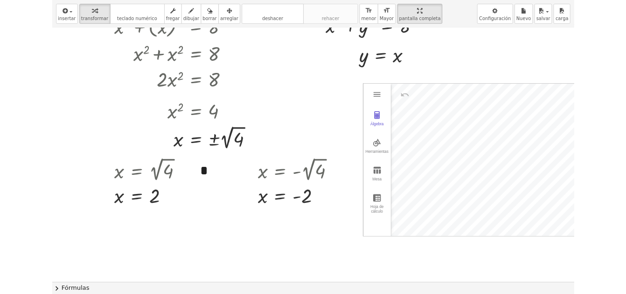
scroll to position [0, 0]
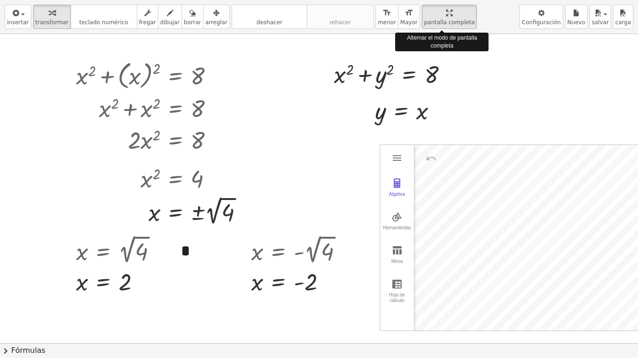
drag, startPoint x: 439, startPoint y: 12, endPoint x: 433, endPoint y: -26, distance: 38.2
click at [433, 0] on html "Actividades matemáticas comprensibles Comenzar Banco de actividades Trabajo asi…" at bounding box center [319, 179] width 638 height 358
